Goal: Task Accomplishment & Management: Manage account settings

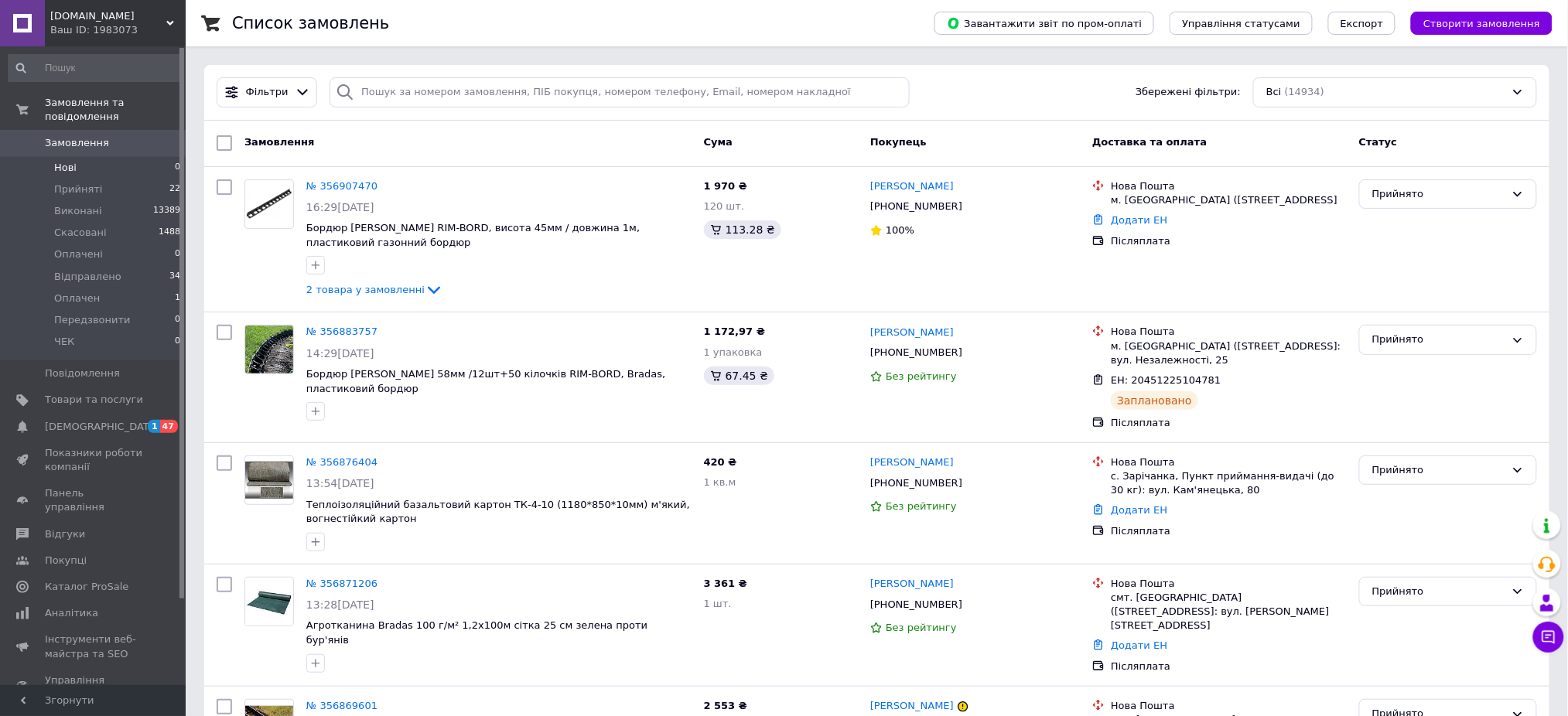
click at [122, 157] on li "Нові 0" at bounding box center [95, 168] width 190 height 22
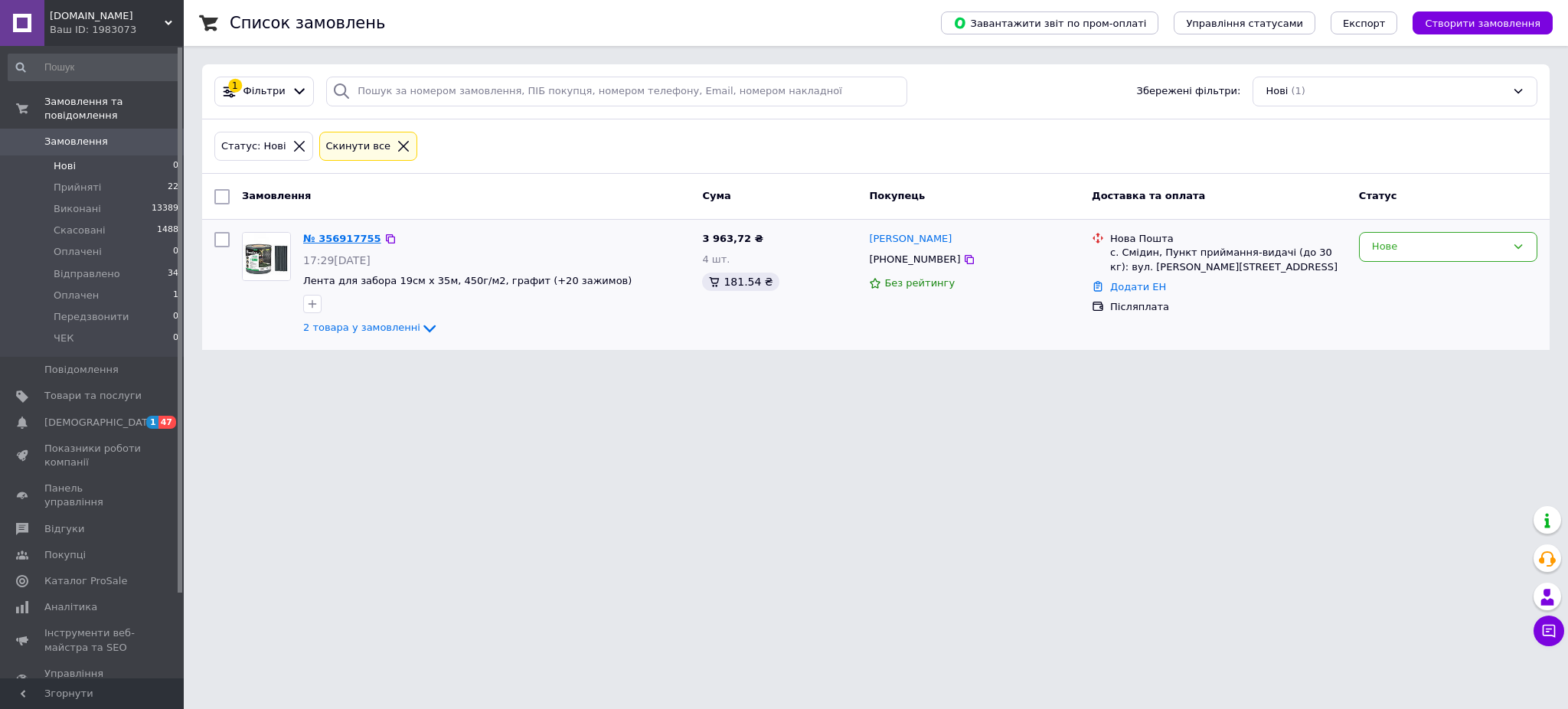
click at [333, 242] on link "№ 356917755" at bounding box center [342, 238] width 78 height 12
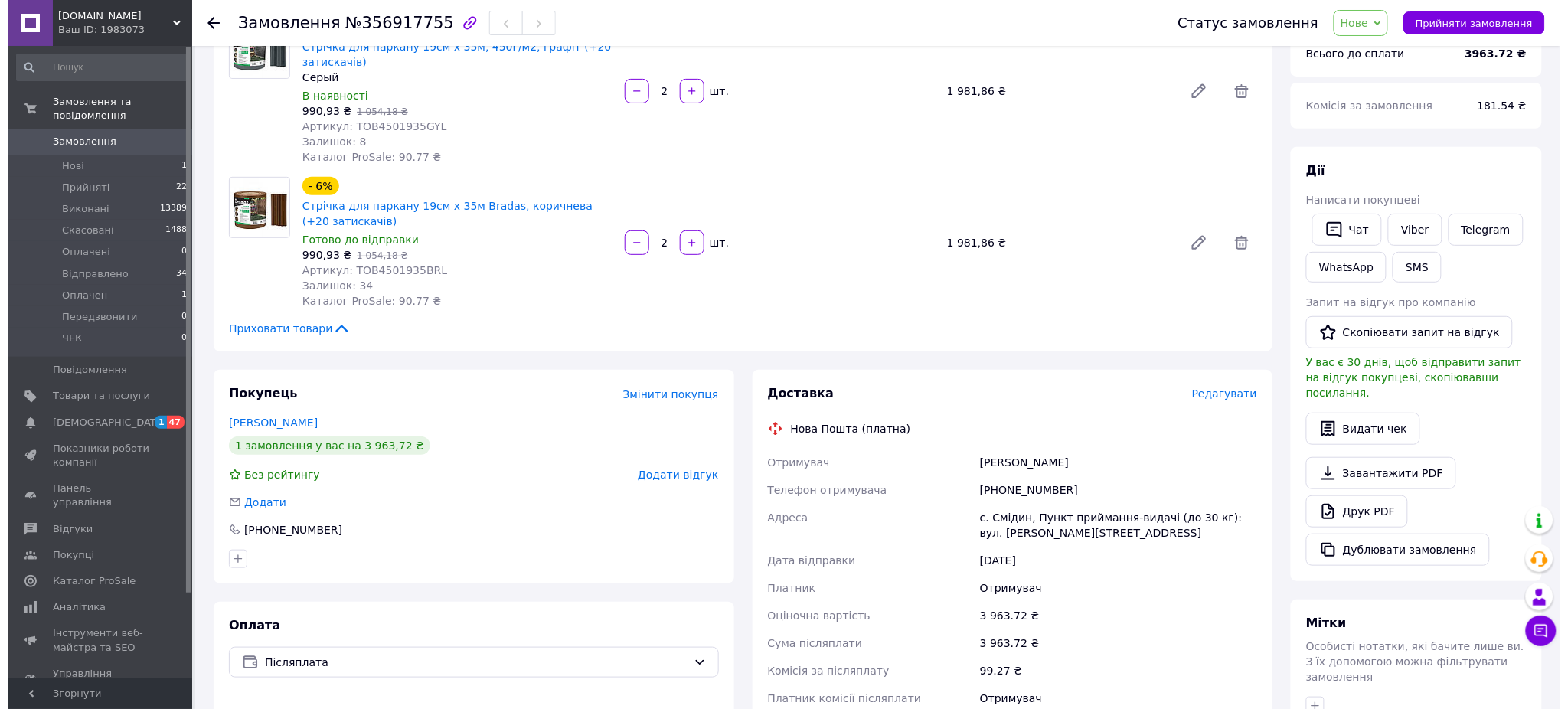
scroll to position [203, 0]
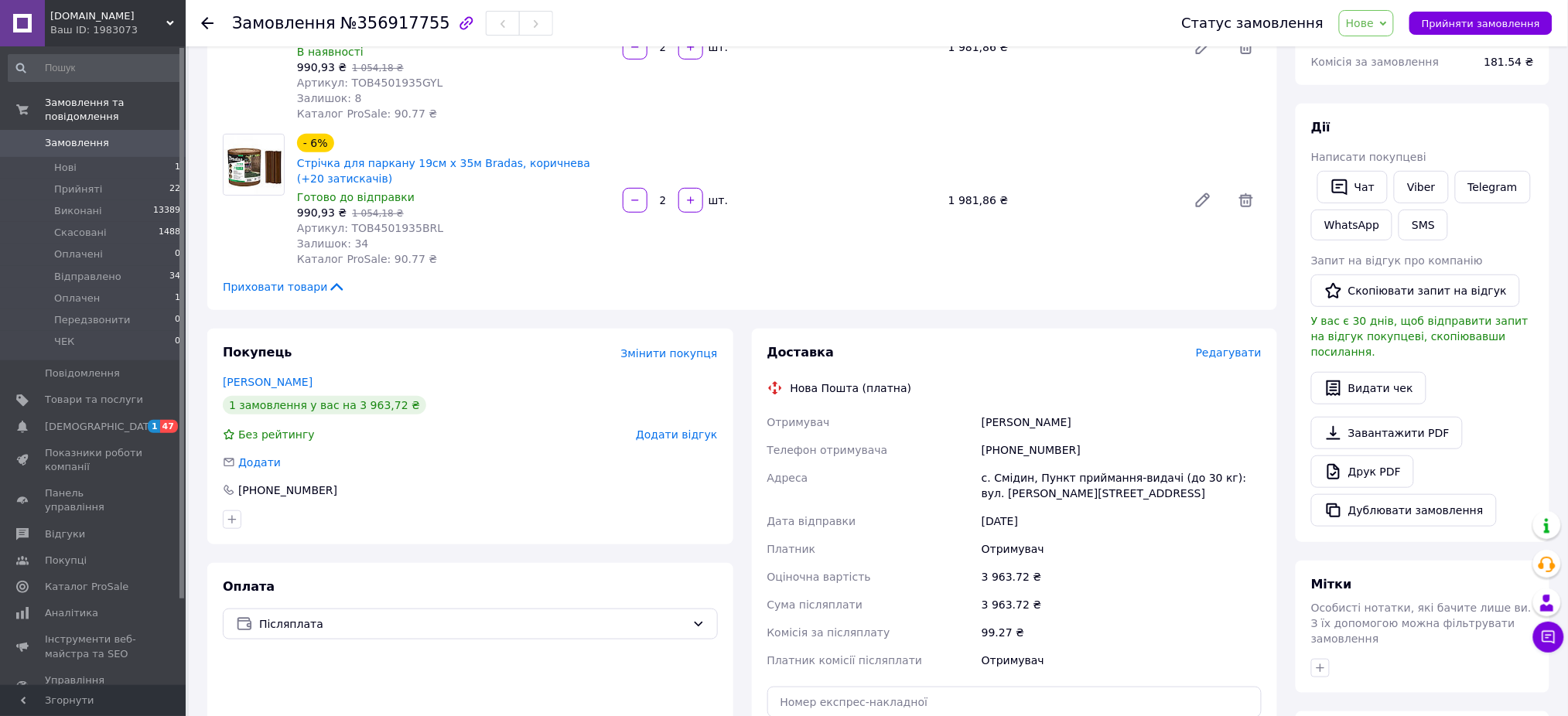
click at [1225, 355] on span "Редагувати" at bounding box center [1228, 352] width 65 height 13
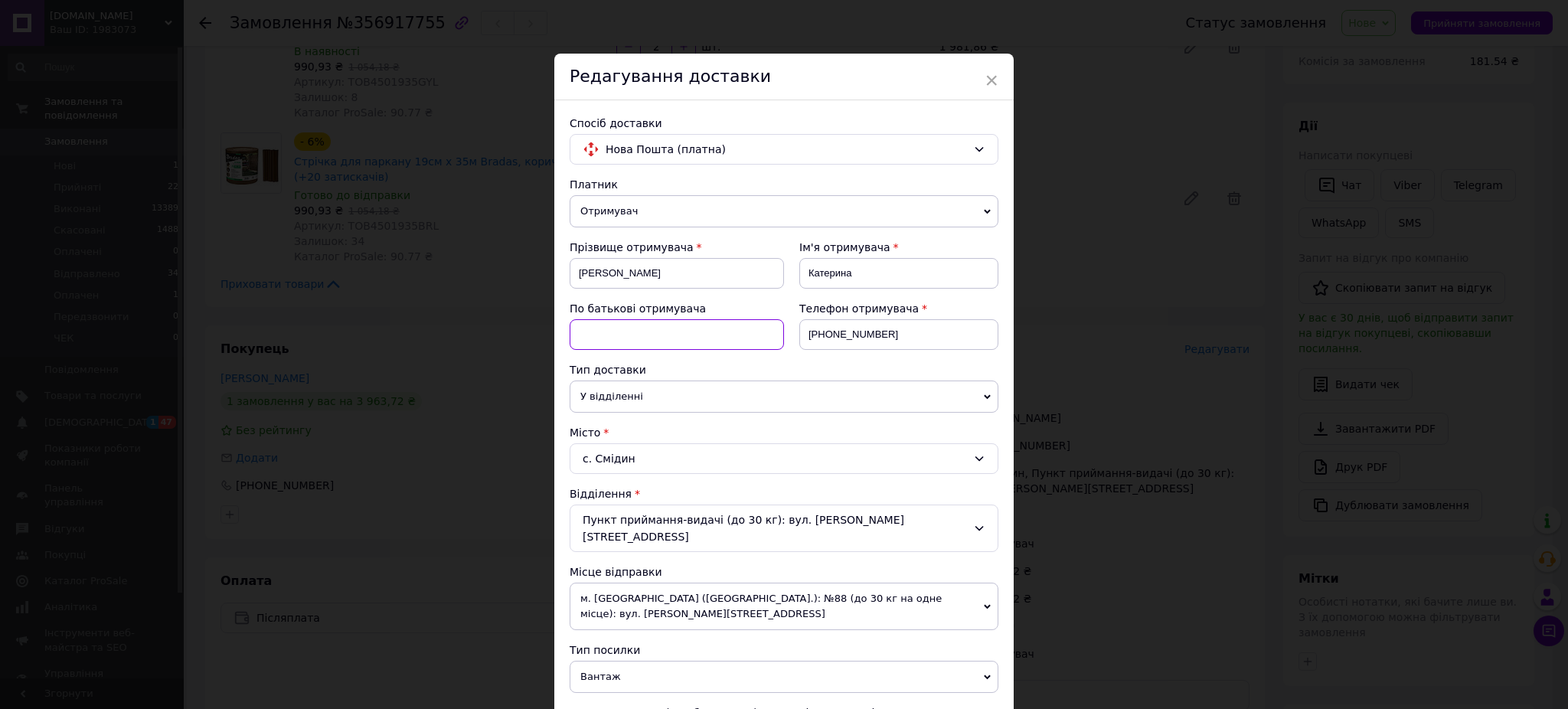
click at [635, 331] on input at bounding box center [677, 335] width 214 height 31
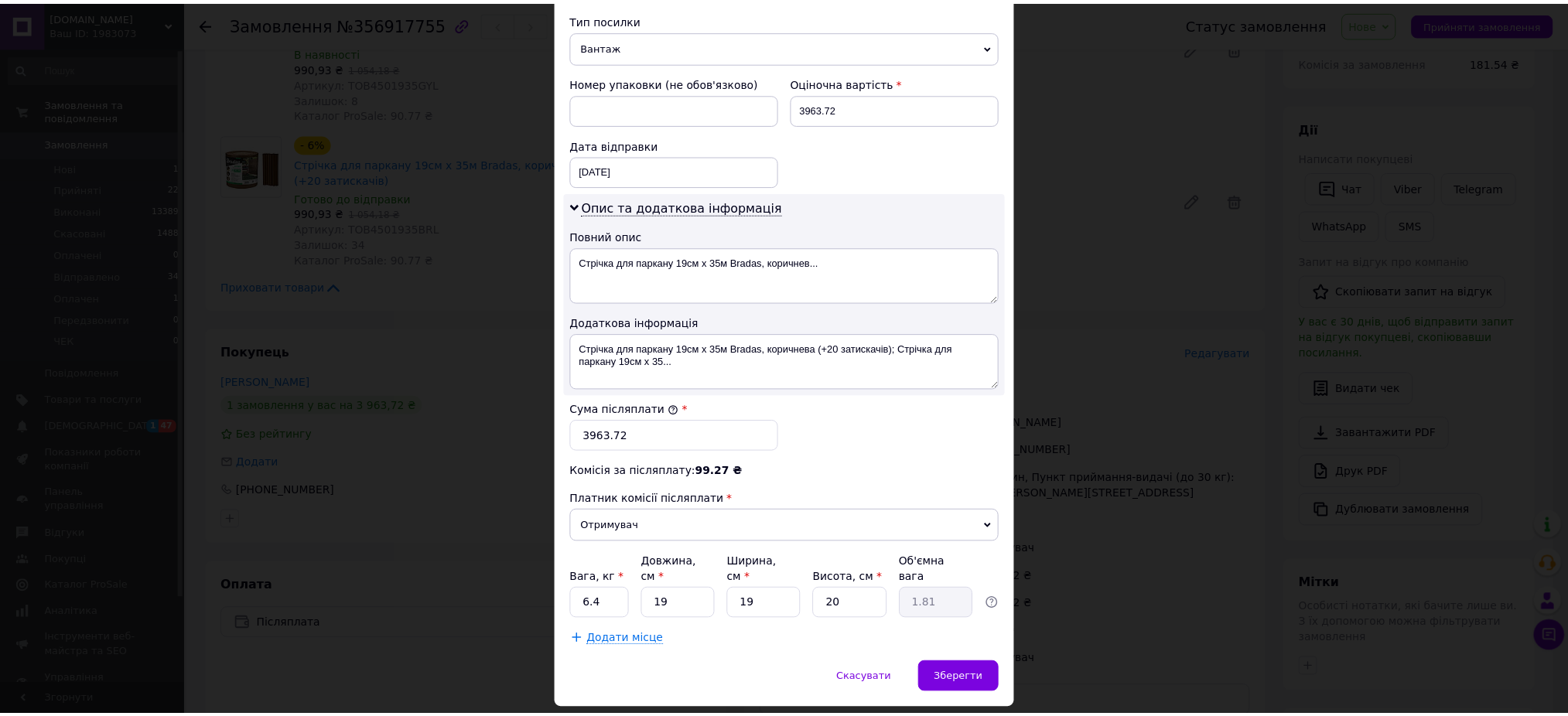
scroll to position [638, 0]
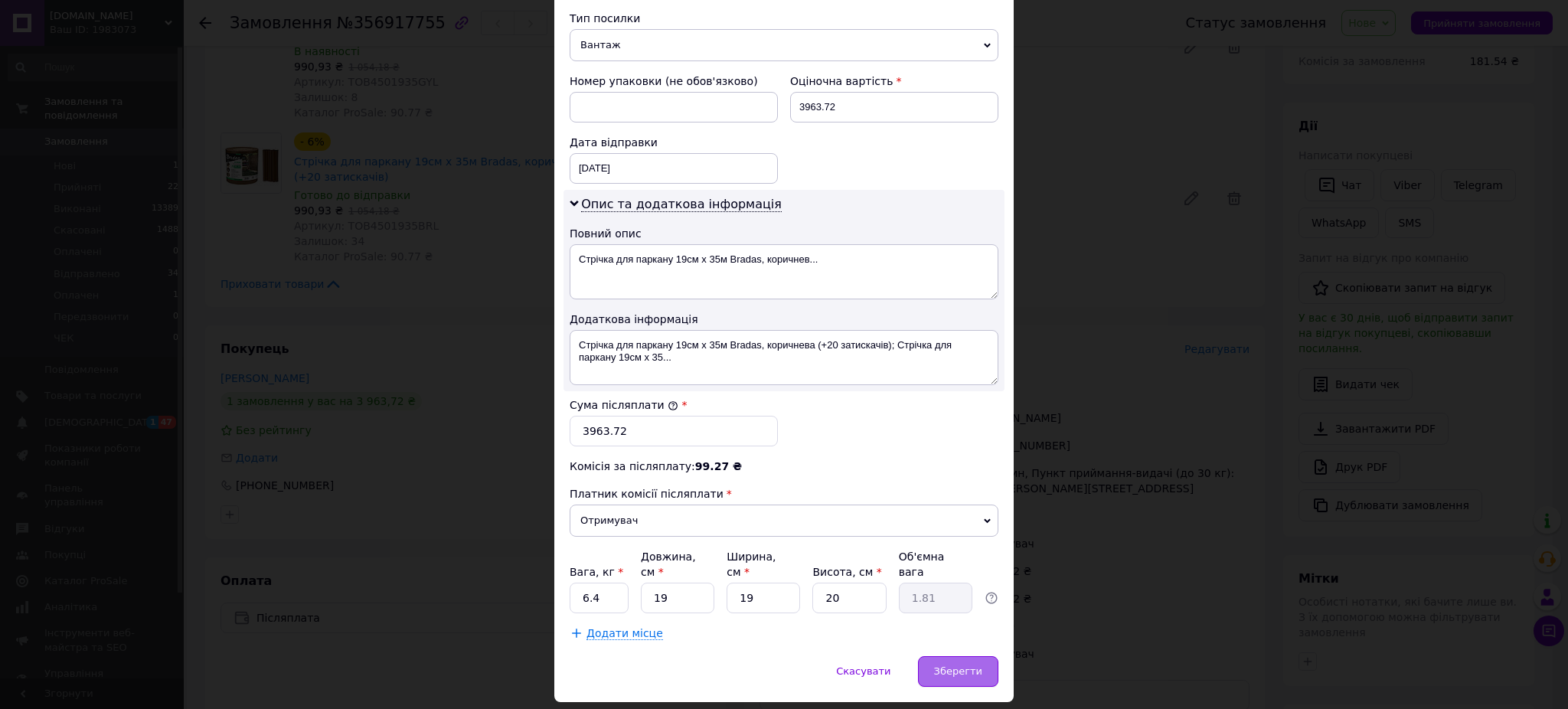
type input "[PERSON_NAME]"
click at [960, 666] on span "Зберегти" at bounding box center [958, 672] width 48 height 12
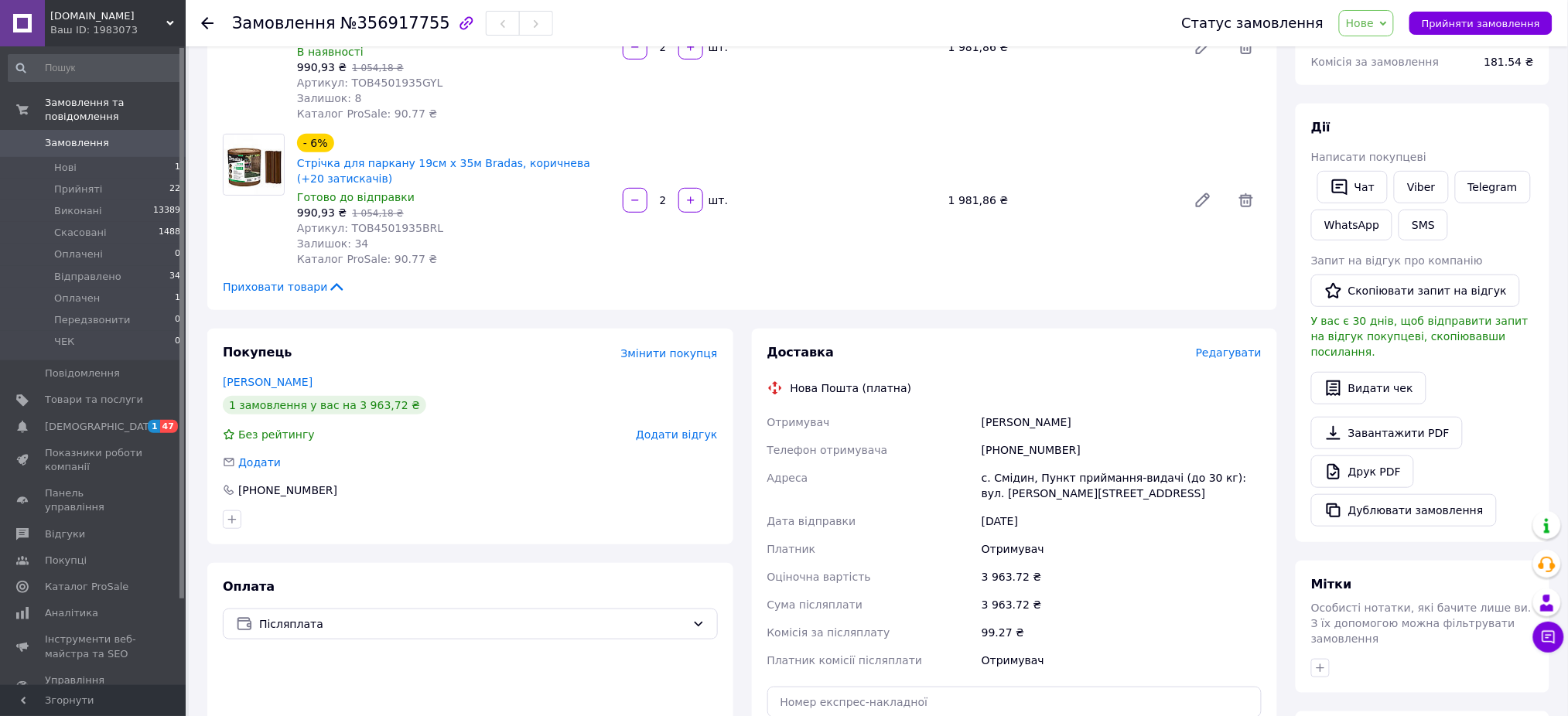
click at [1368, 29] on span "Нове" at bounding box center [1359, 23] width 28 height 13
click at [1370, 47] on li "Прийнято" at bounding box center [1386, 54] width 92 height 23
click at [1363, 455] on link "Друк PDF" at bounding box center [1363, 471] width 103 height 33
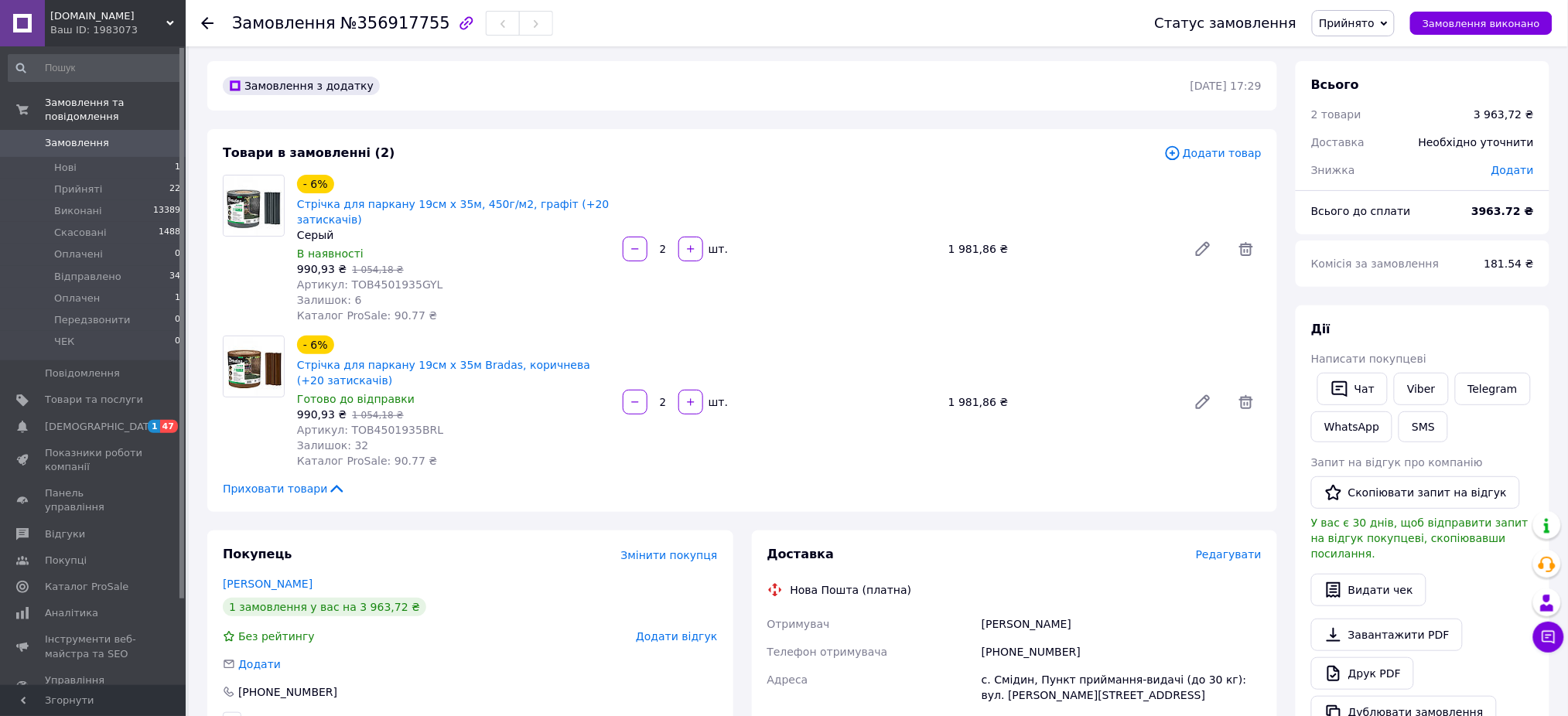
scroll to position [0, 0]
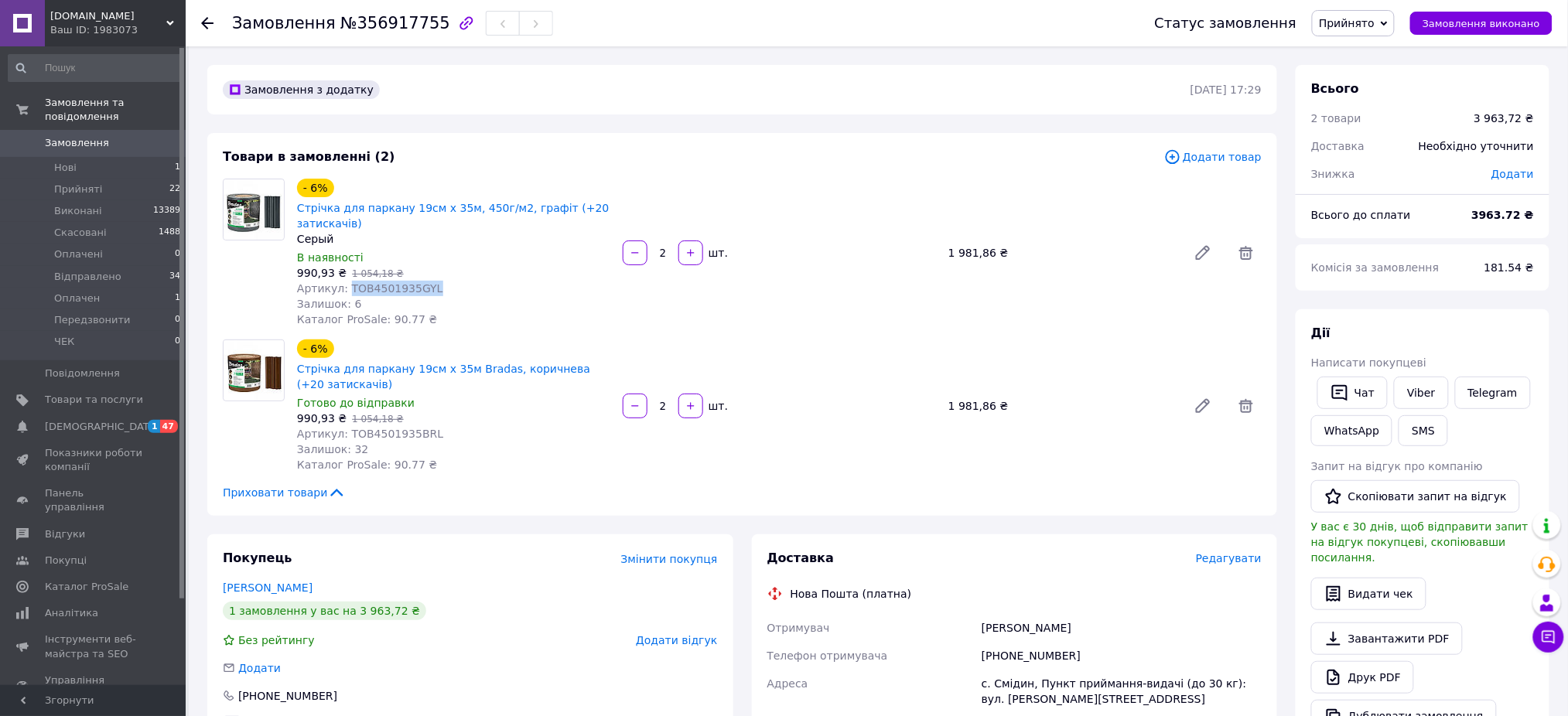
drag, startPoint x: 424, startPoint y: 286, endPoint x: 344, endPoint y: 283, distance: 80.1
click at [344, 283] on div "Артикул: TOB4501935GYL" at bounding box center [454, 288] width 314 height 15
copy span "TOB4501935GYL"
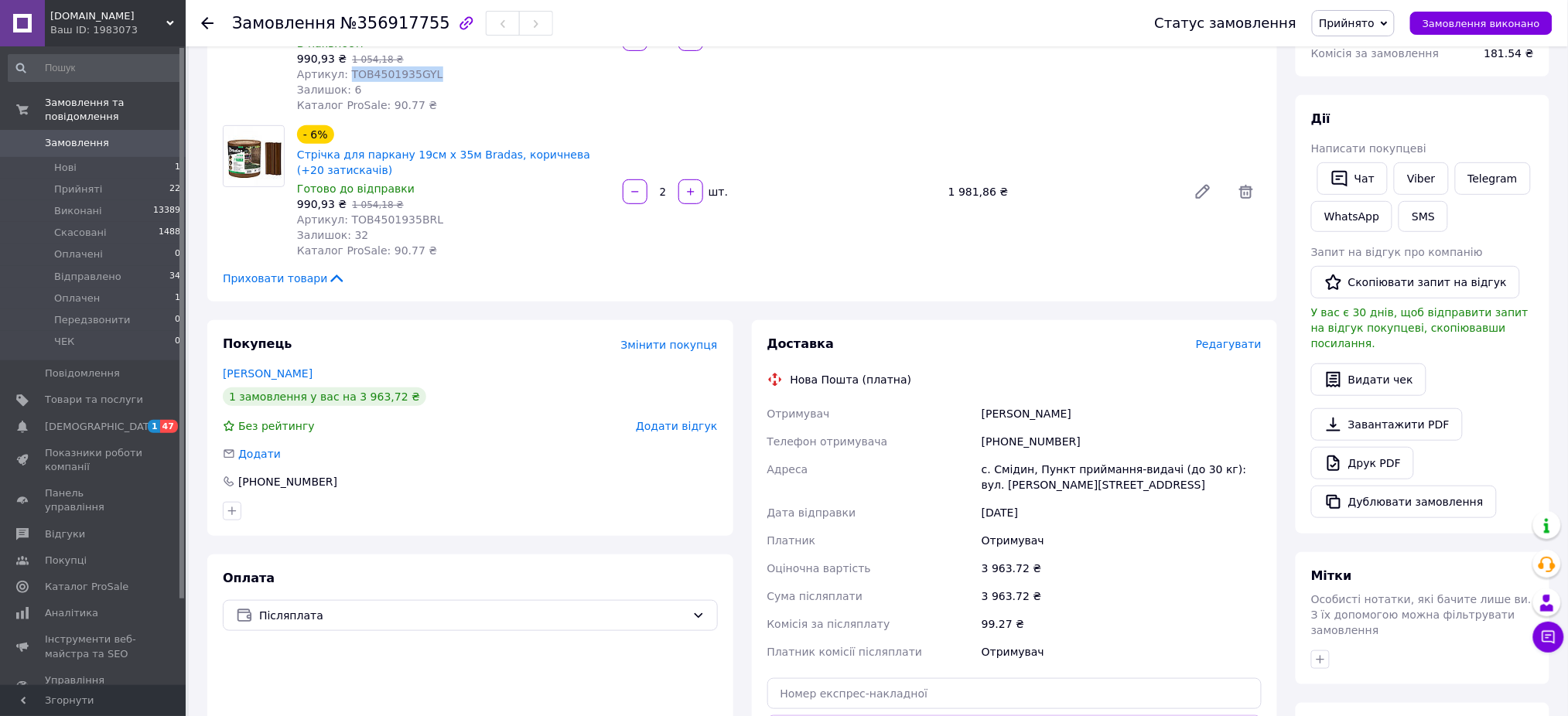
scroll to position [309, 0]
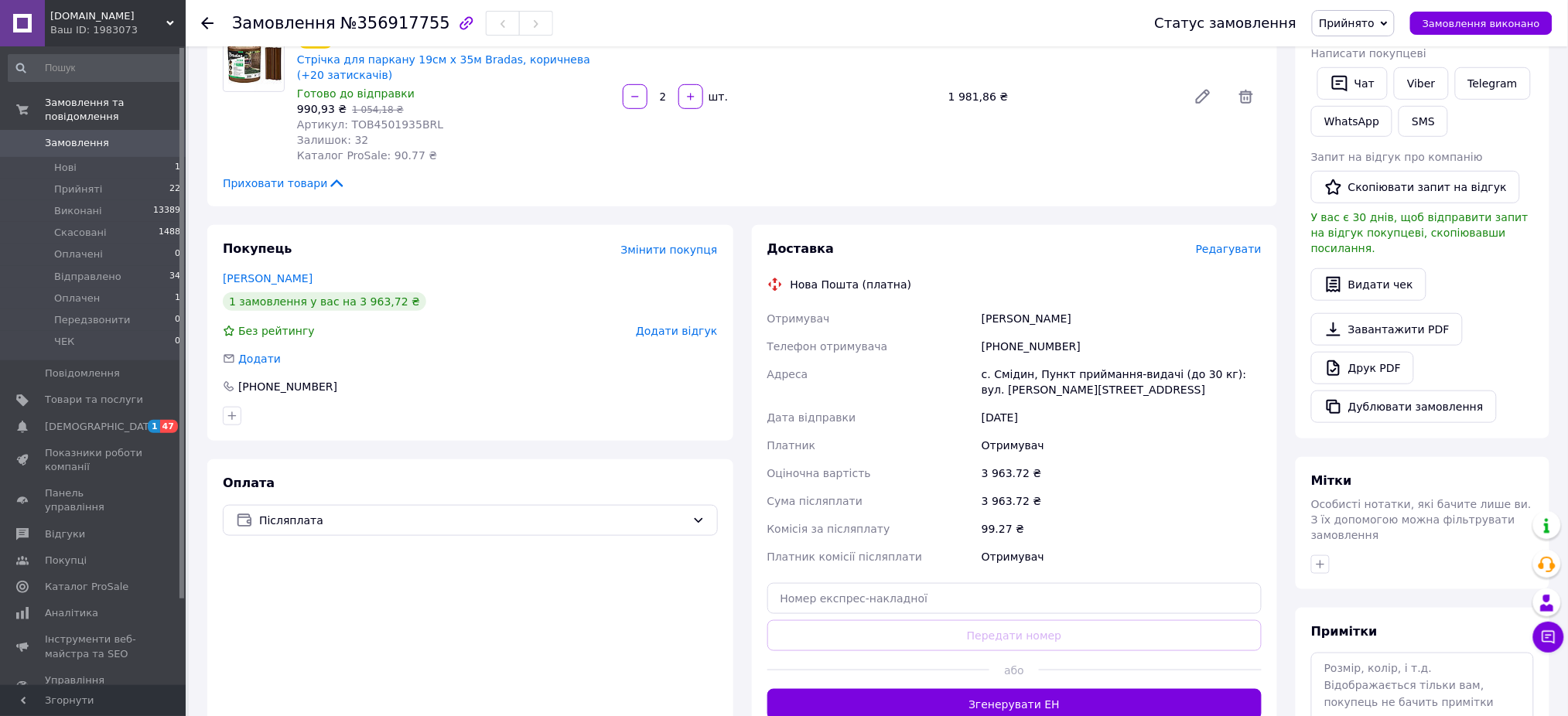
drag, startPoint x: 1152, startPoint y: 319, endPoint x: 980, endPoint y: 314, distance: 172.1
click at [980, 314] on div "[PERSON_NAME]" at bounding box center [1121, 318] width 286 height 28
copy div "[PERSON_NAME]"
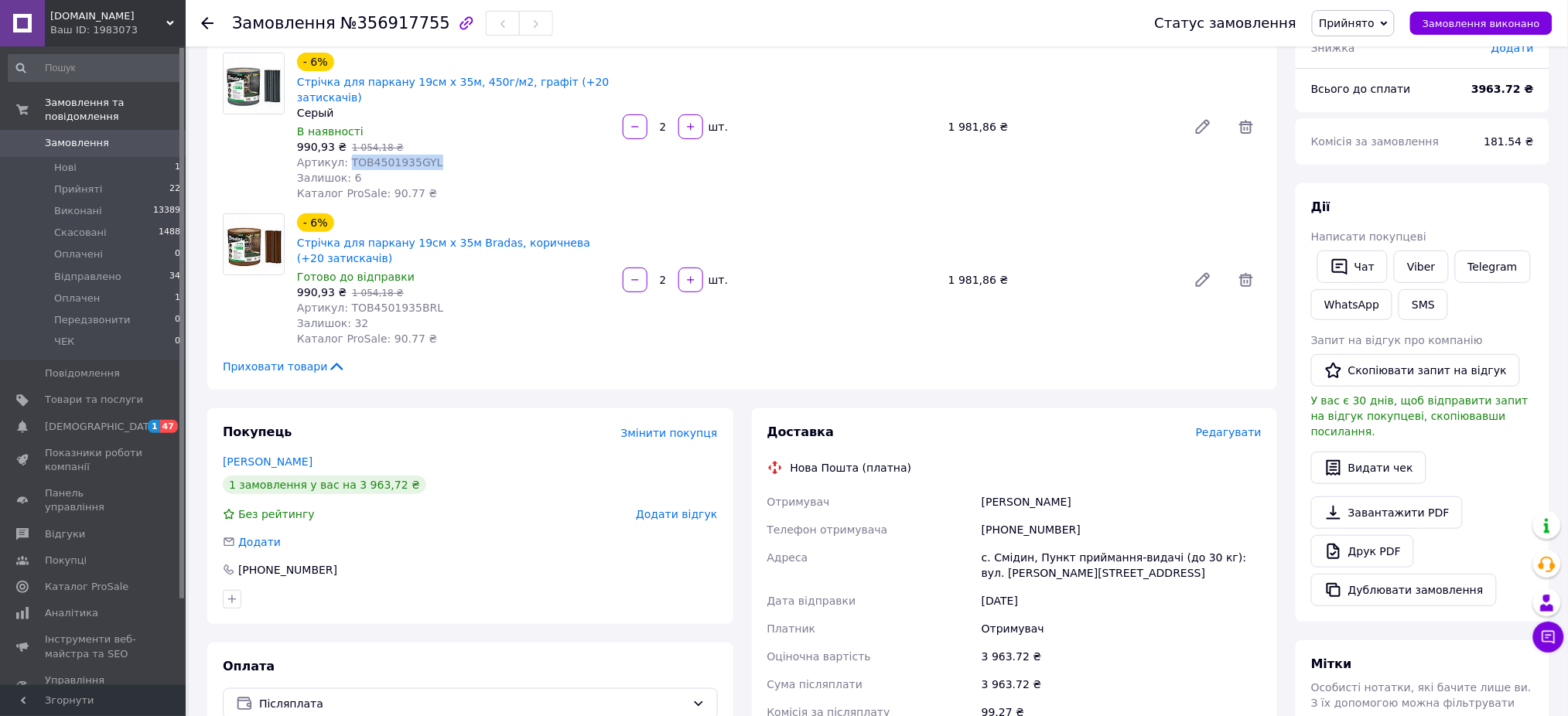
scroll to position [103, 0]
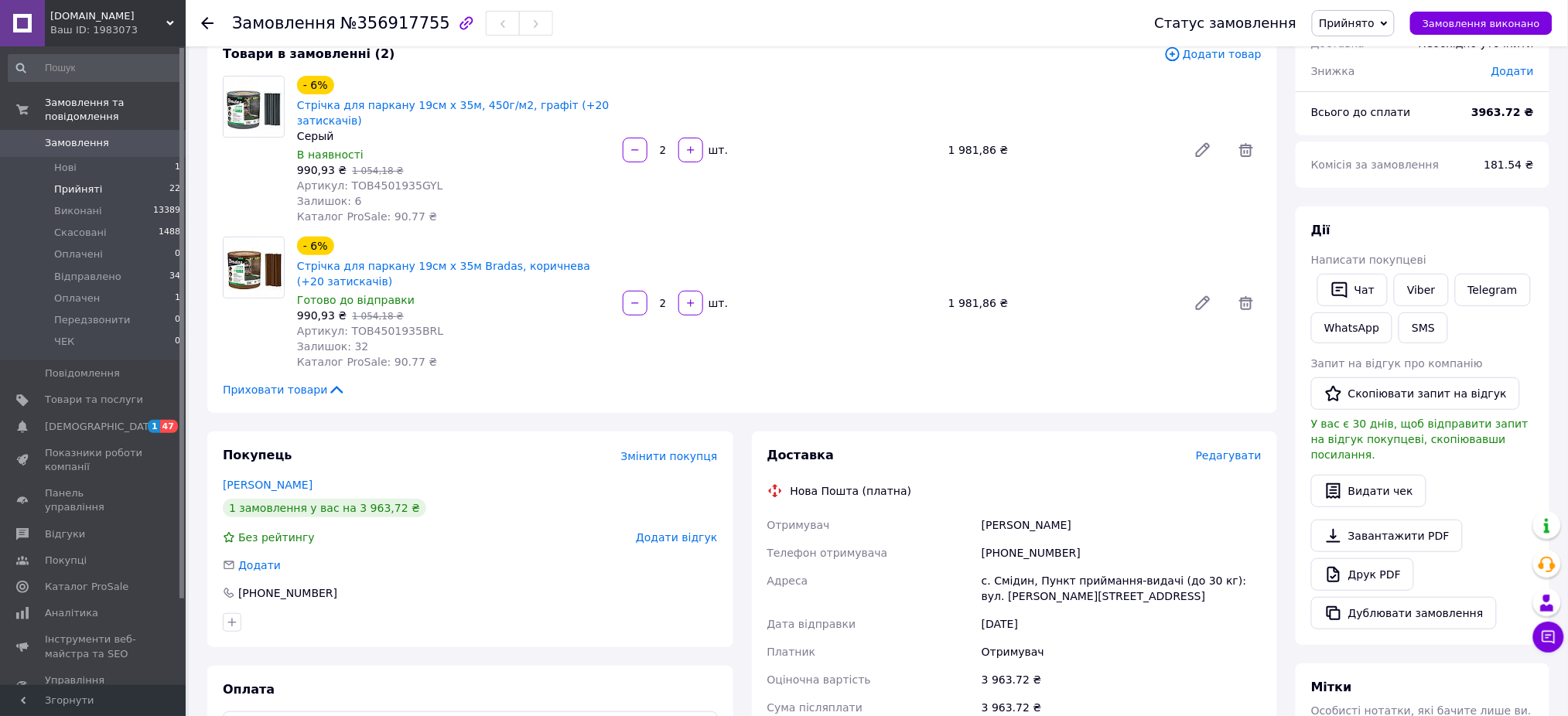
click at [109, 179] on li "Прийняті 22" at bounding box center [95, 189] width 190 height 22
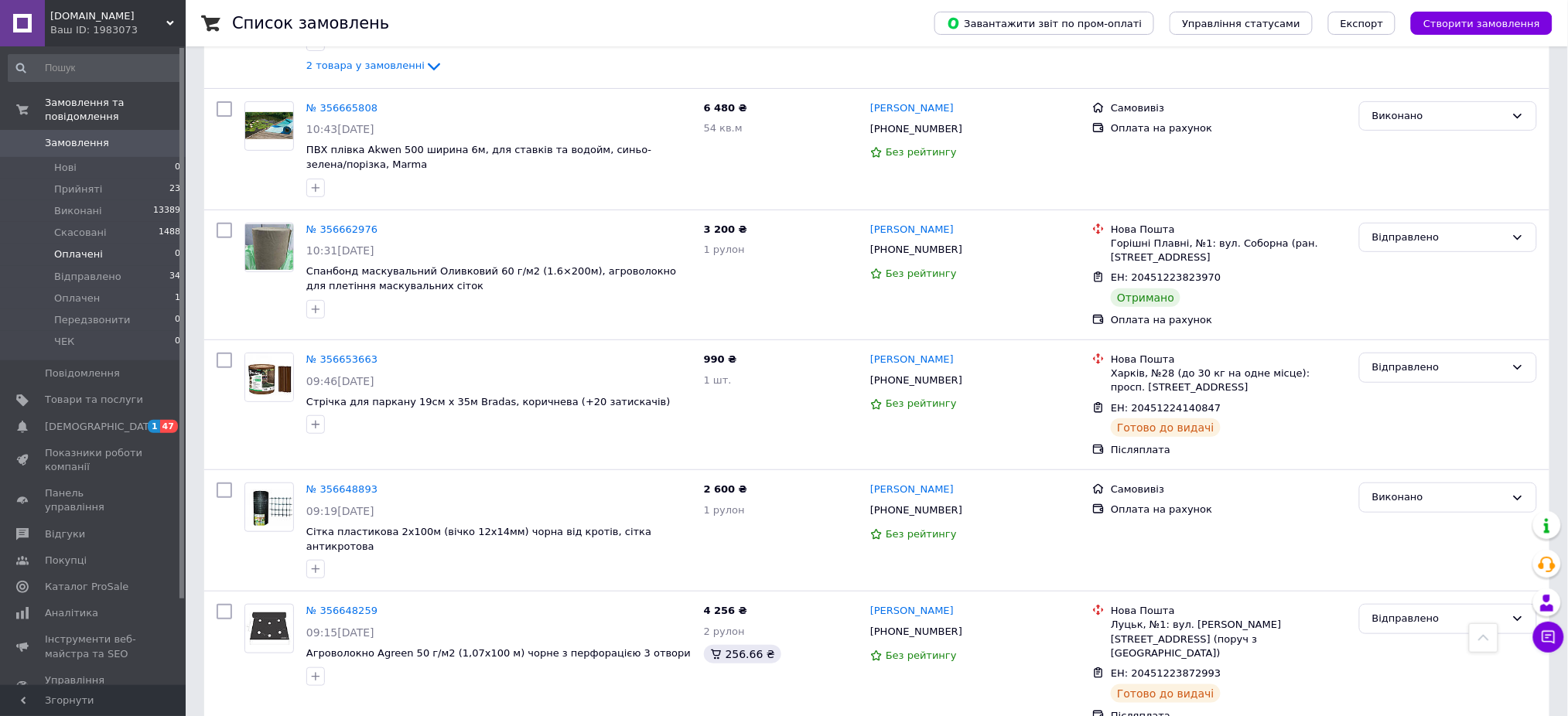
scroll to position [4433, 0]
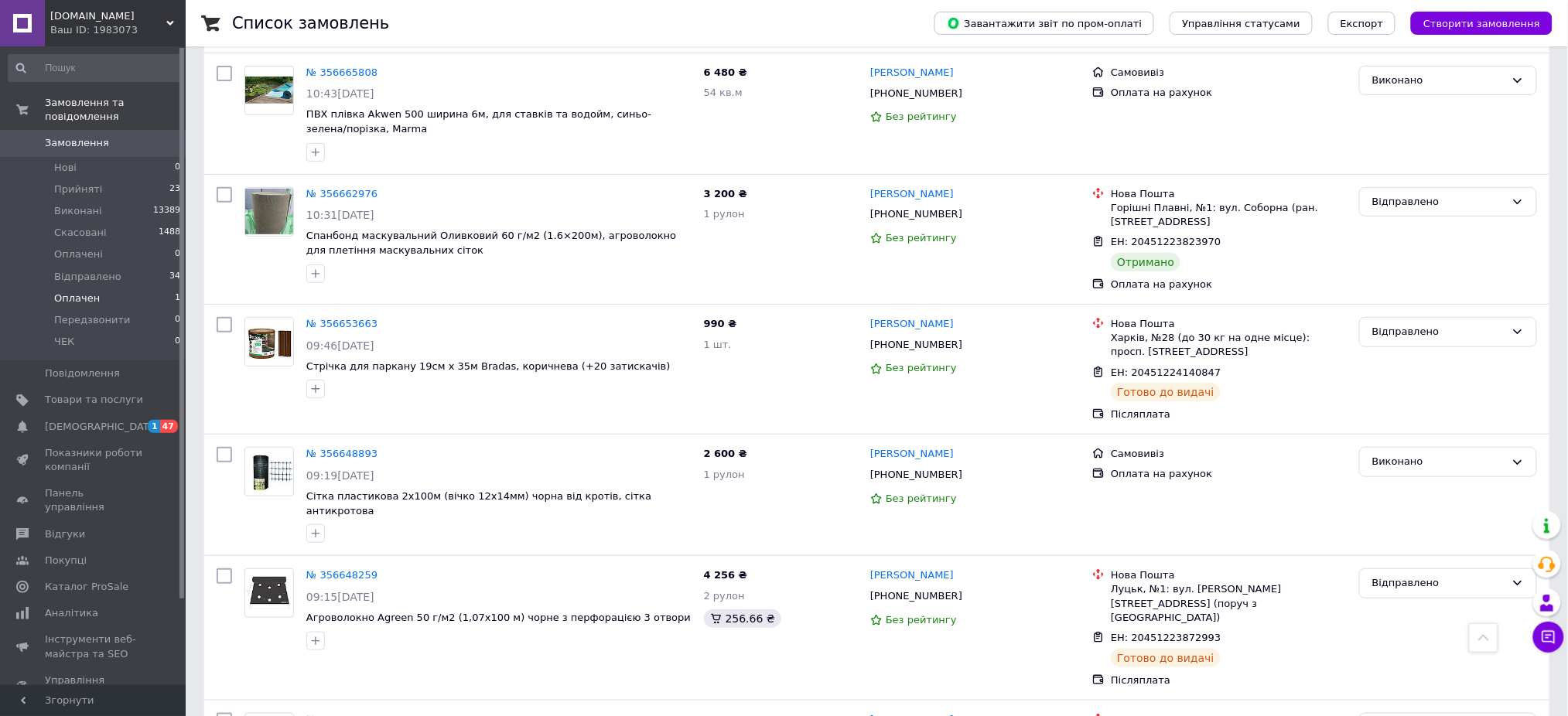
click at [107, 288] on li "Оплачен 1" at bounding box center [95, 298] width 190 height 22
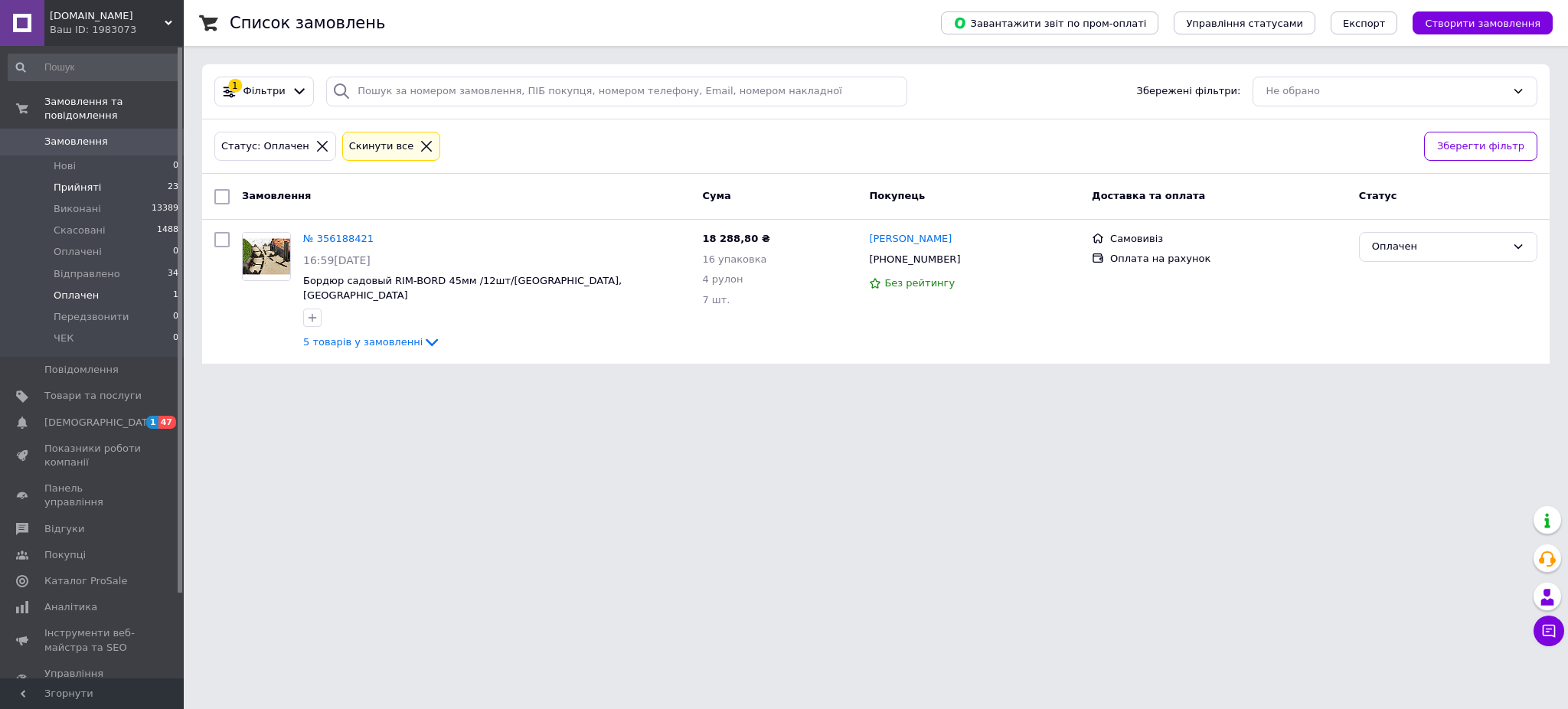
click at [101, 177] on li "Прийняті 23" at bounding box center [94, 188] width 188 height 22
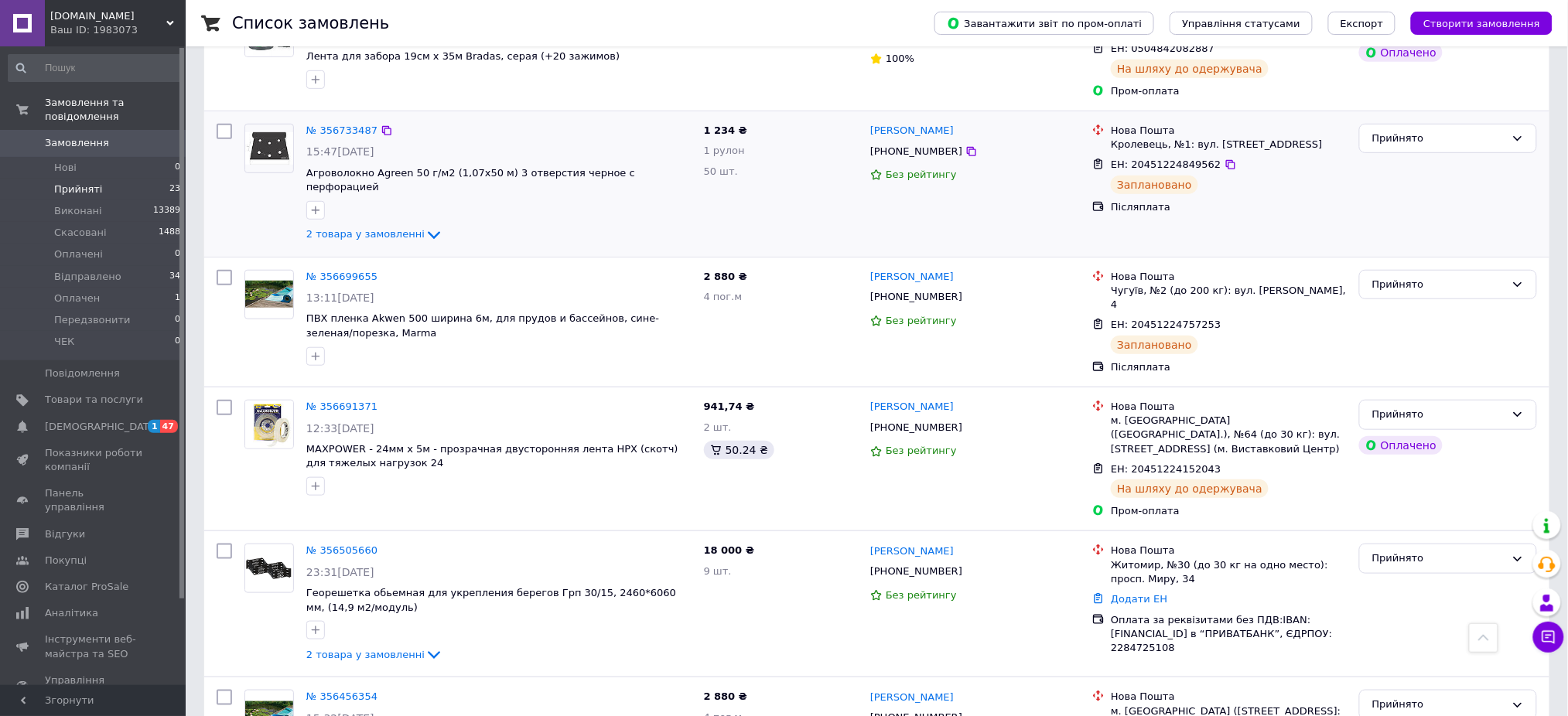
scroll to position [2475, 0]
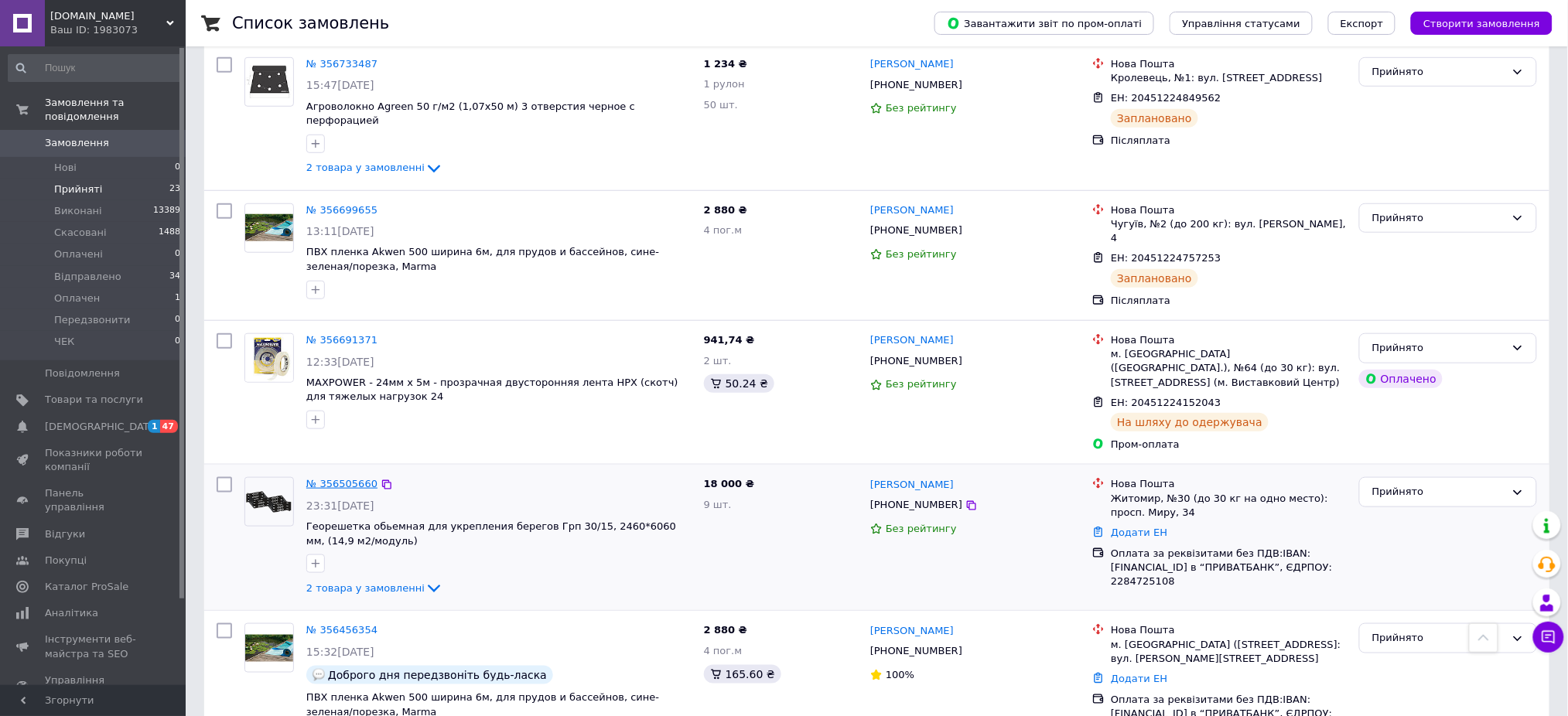
click at [352, 478] on link "№ 356505660" at bounding box center [341, 484] width 71 height 12
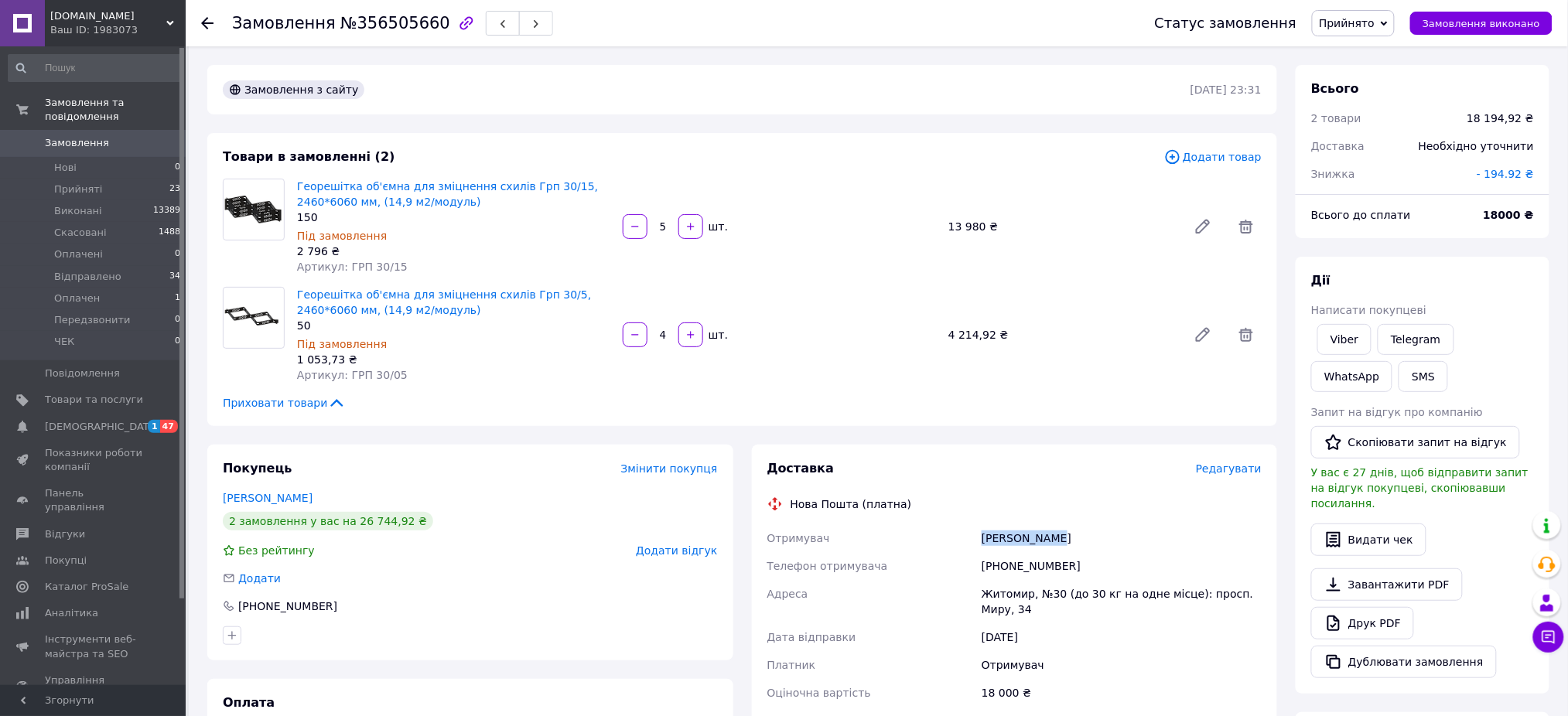
drag, startPoint x: 1057, startPoint y: 537, endPoint x: 979, endPoint y: 543, distance: 78.2
click at [979, 543] on div "[PERSON_NAME]" at bounding box center [1121, 537] width 286 height 28
copy div "[PERSON_NAME]"
click at [101, 179] on li "Прийняті 23" at bounding box center [95, 189] width 190 height 22
